Goal: Task Accomplishment & Management: Use online tool/utility

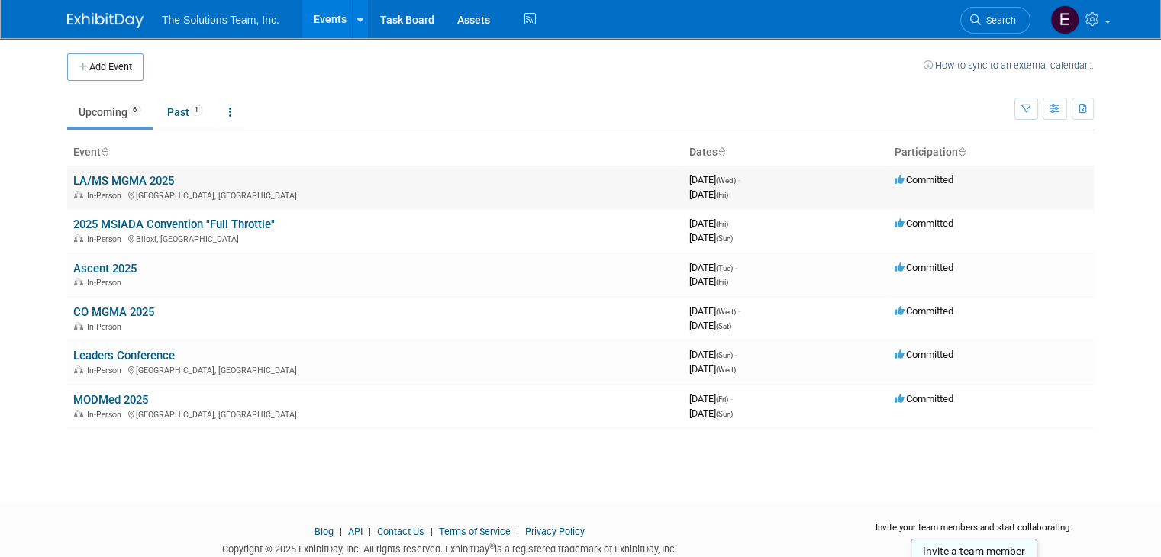
click at [130, 174] on link "LA/MS MGMA 2025" at bounding box center [123, 181] width 101 height 14
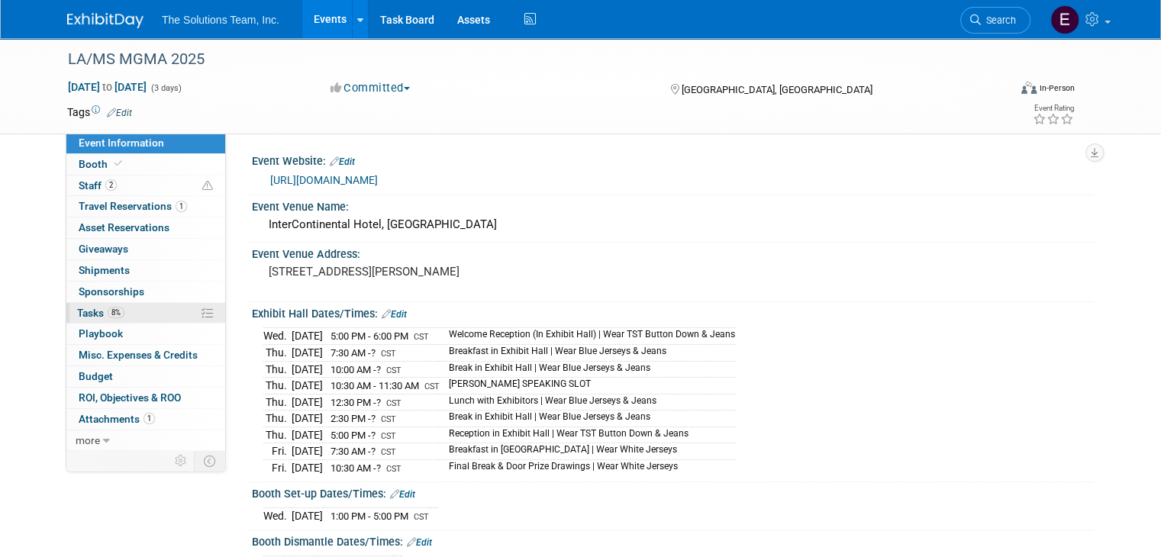
click at [153, 303] on link "8% Tasks 8%" at bounding box center [145, 313] width 159 height 21
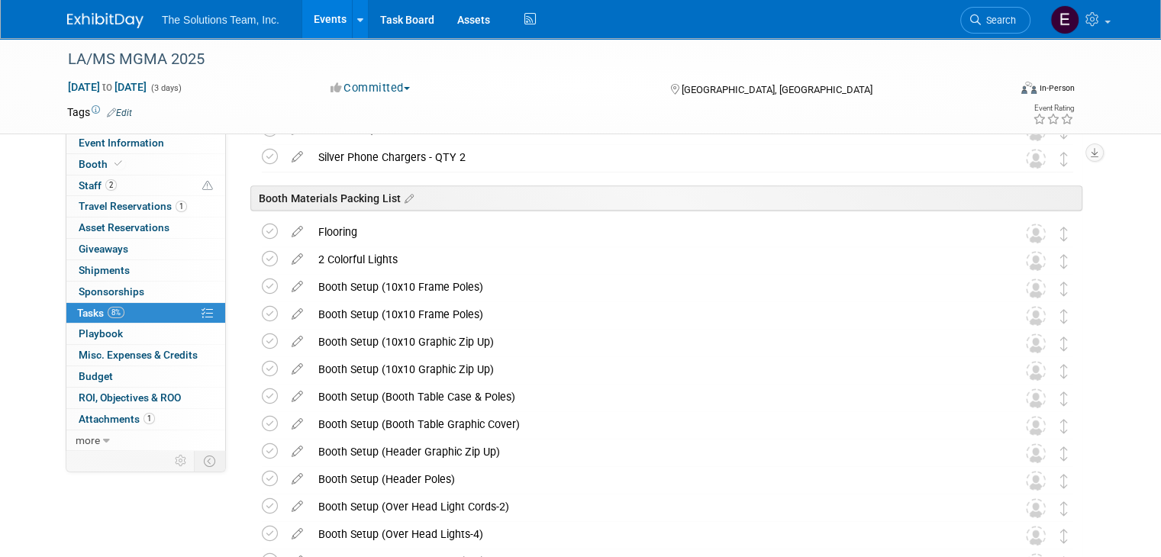
scroll to position [1145, 0]
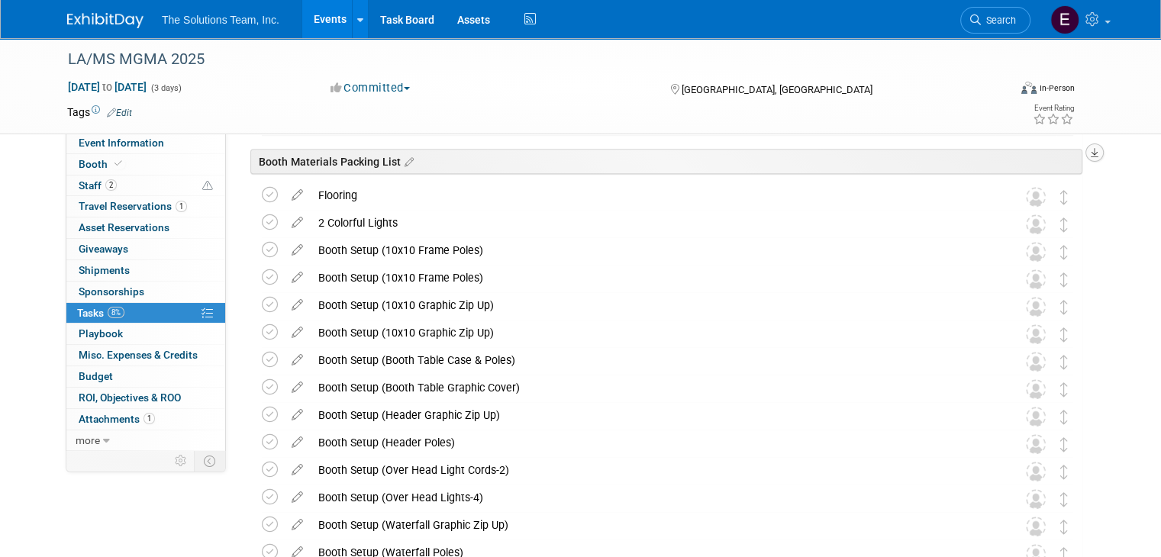
click at [1098, 154] on icon "button" at bounding box center [1094, 153] width 8 height 10
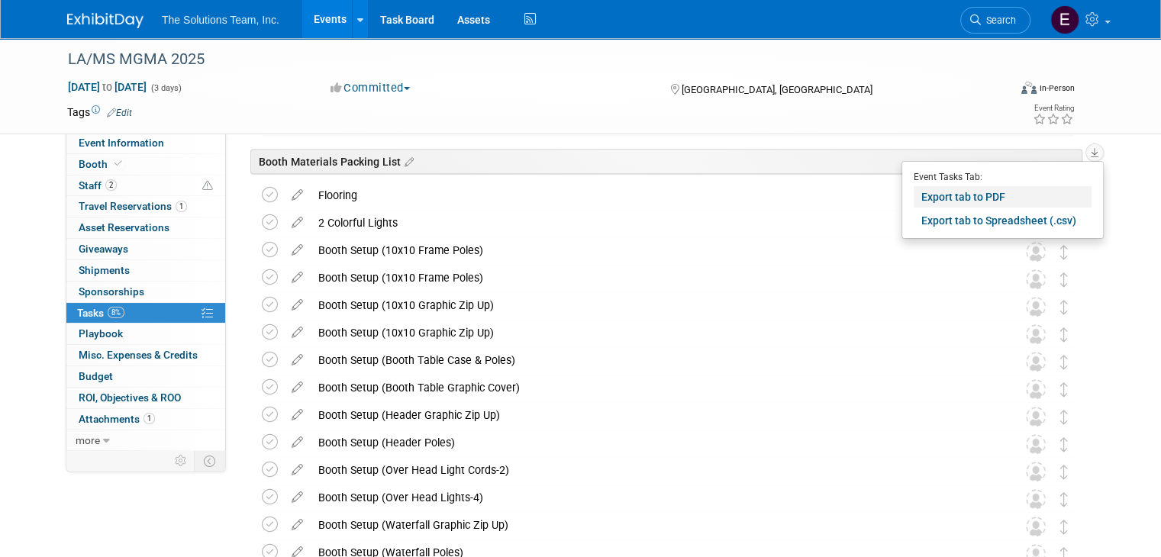
click at [1044, 205] on link "Export tab to PDF" at bounding box center [1002, 196] width 178 height 21
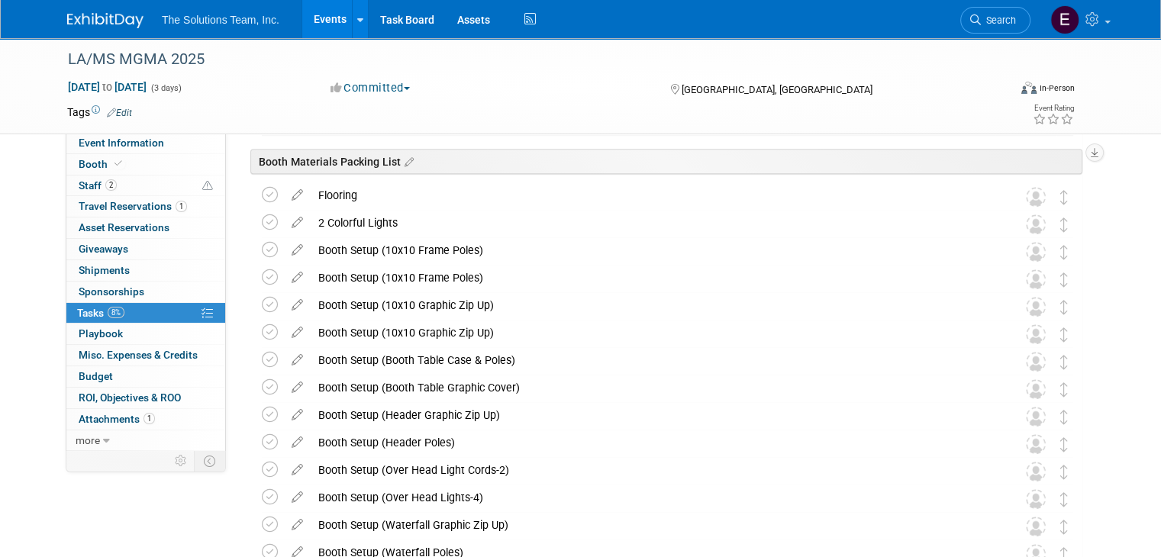
click at [308, 22] on link "Events" at bounding box center [330, 19] width 56 height 38
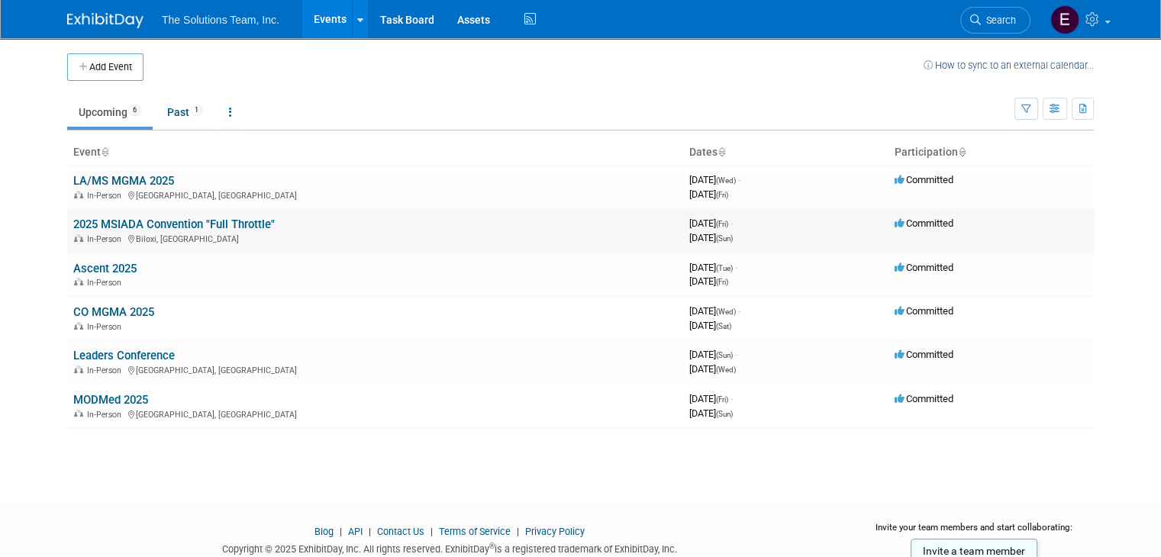
click at [180, 224] on link "2025 MSIADA Convention "Full Throttle"" at bounding box center [173, 224] width 201 height 14
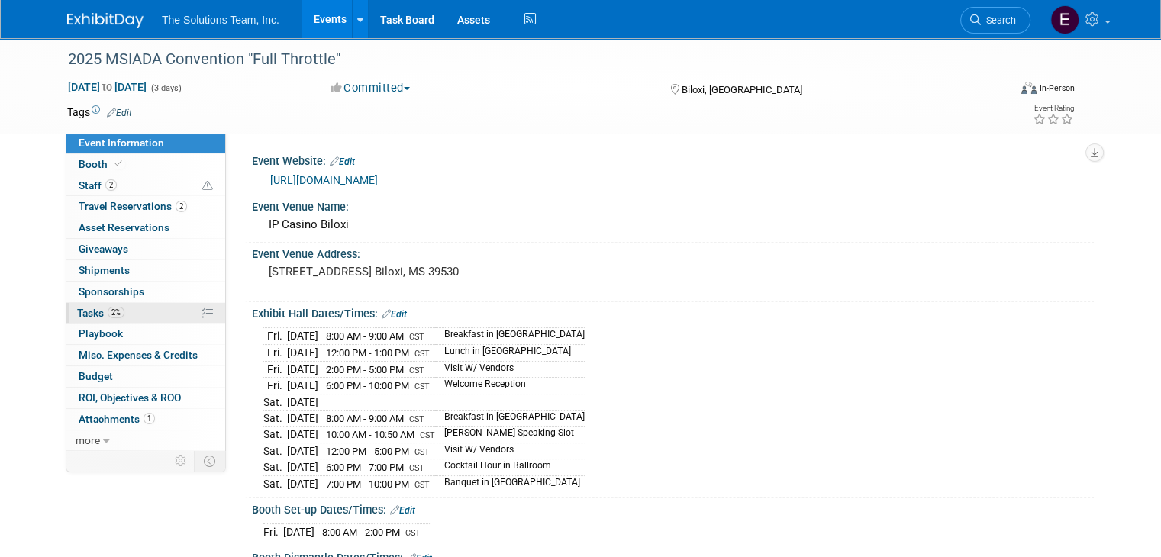
click at [108, 312] on span "2%" at bounding box center [116, 312] width 17 height 11
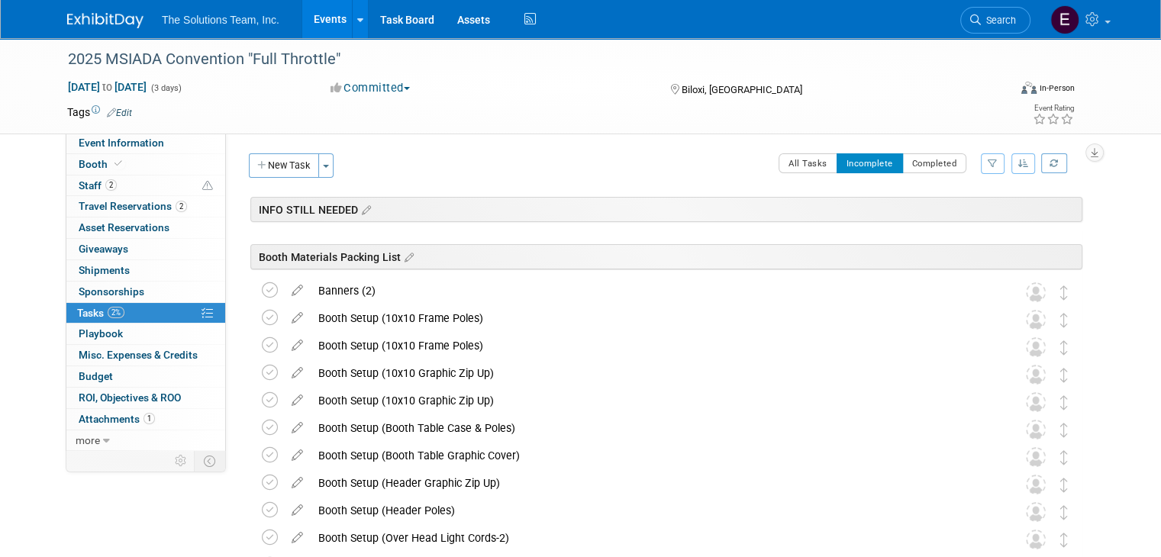
click at [1046, 257] on div "Booth Materials Packing List" at bounding box center [666, 256] width 832 height 25
click at [1103, 156] on button "button" at bounding box center [1094, 152] width 18 height 18
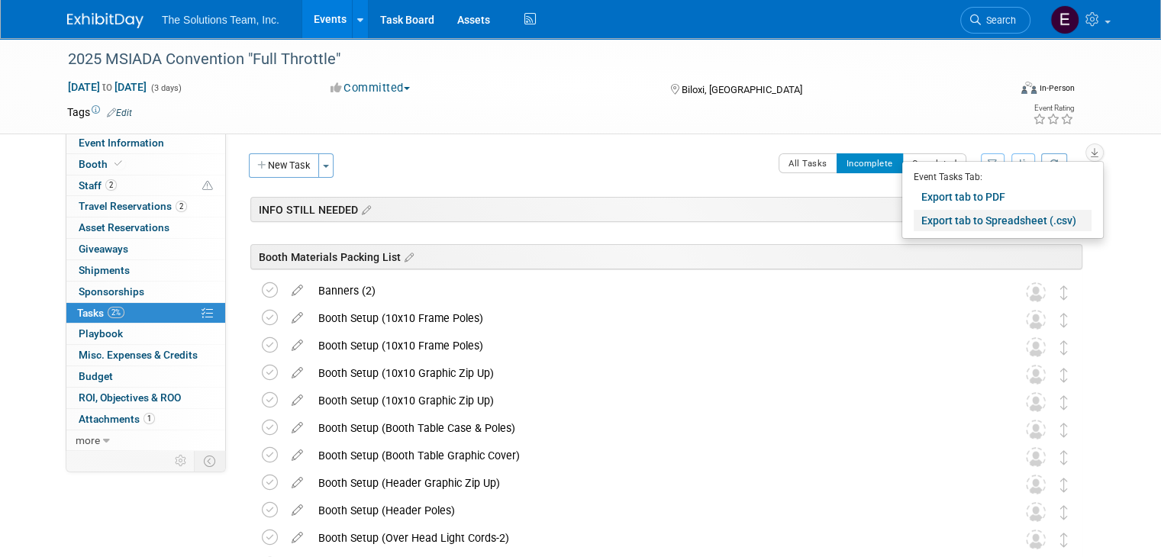
click at [1047, 227] on link "Export tab to Spreadsheet (.csv)" at bounding box center [1002, 220] width 178 height 21
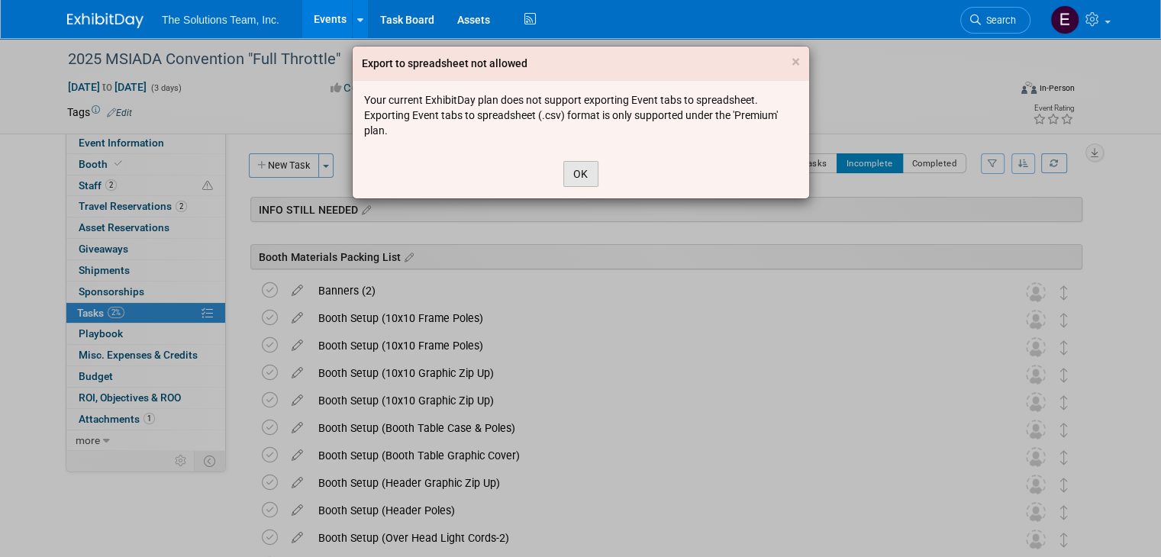
click at [568, 168] on button "OK" at bounding box center [580, 174] width 35 height 26
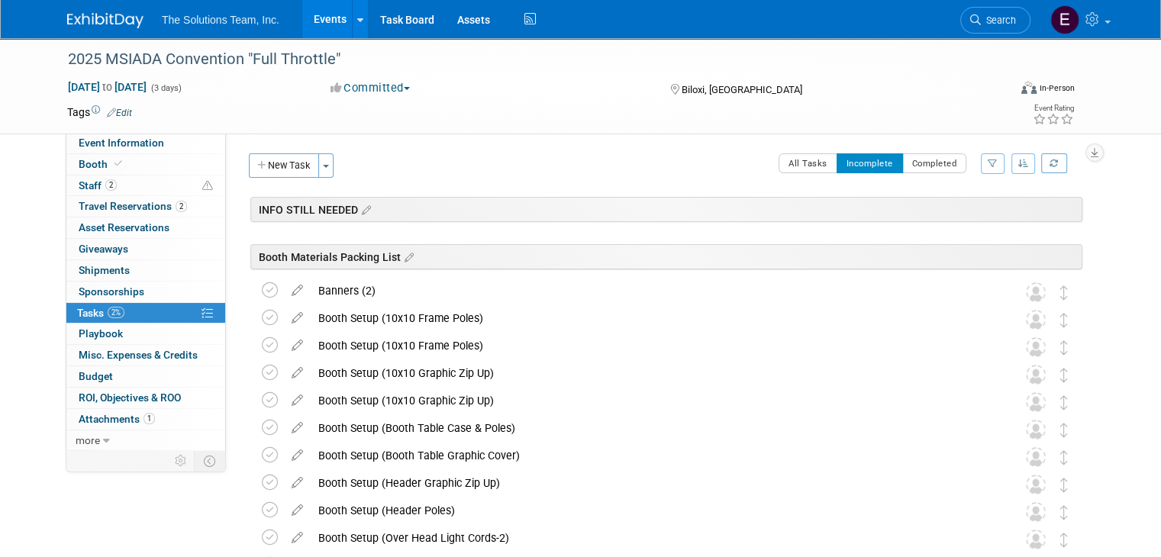
click at [1093, 141] on div "Event Website: Edit [URL][DOMAIN_NAME] Event Venue Name: IP Casino Biloxi Event…" at bounding box center [660, 291] width 868 height 317
click at [1098, 148] on icon "button" at bounding box center [1094, 153] width 8 height 10
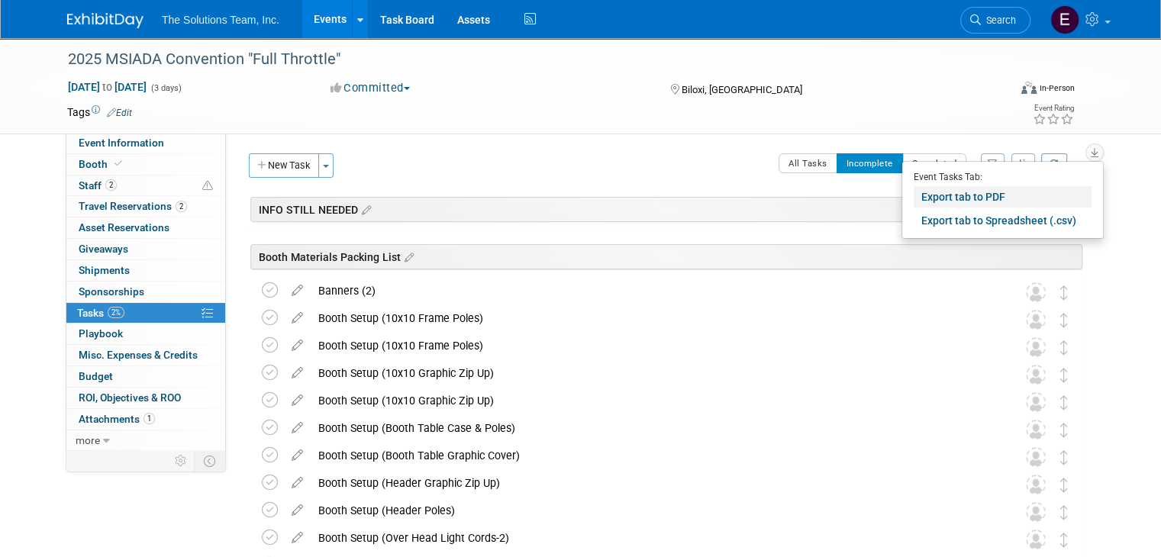
click at [1020, 198] on link "Export tab to PDF" at bounding box center [1002, 196] width 178 height 21
